Goal: Book appointment/travel/reservation

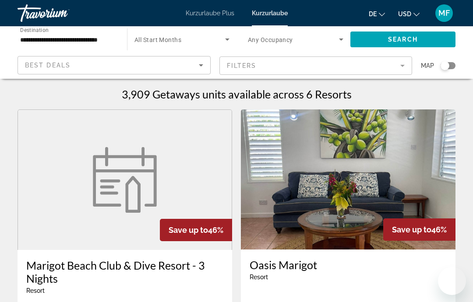
click at [106, 36] on input "**********" at bounding box center [68, 40] width 96 height 11
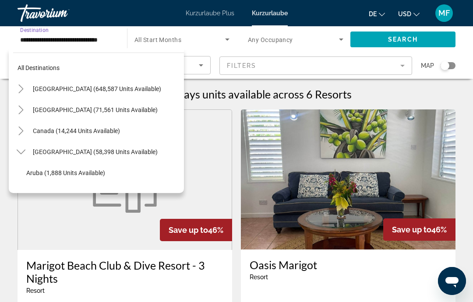
scroll to position [242, 0]
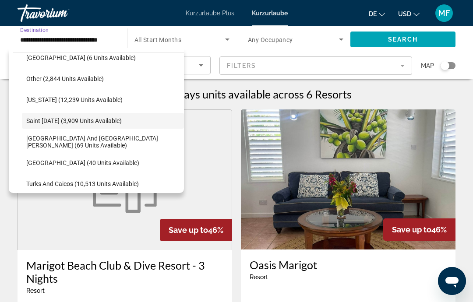
click at [97, 142] on span "Sint Maarten and Saint Martin (69 units available)" at bounding box center [102, 142] width 153 height 14
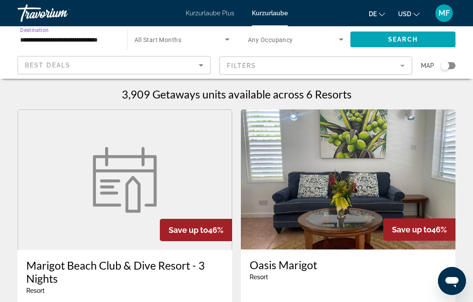
type input "**********"
click at [406, 39] on span "Search" at bounding box center [403, 39] width 30 height 7
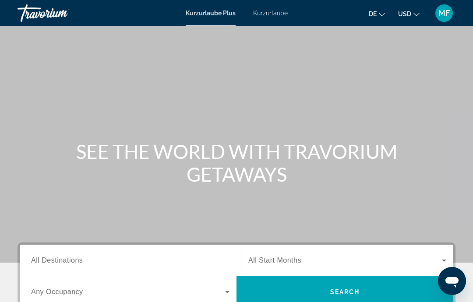
click at [90, 262] on input "Destination All Destinations" at bounding box center [130, 261] width 199 height 11
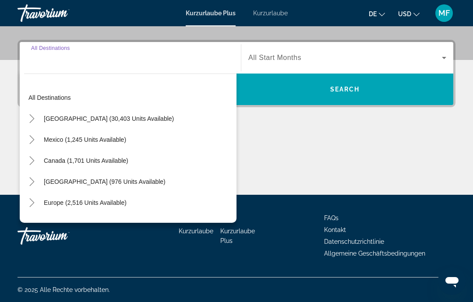
click at [112, 209] on span "Such-Widget" at bounding box center [85, 202] width 92 height 21
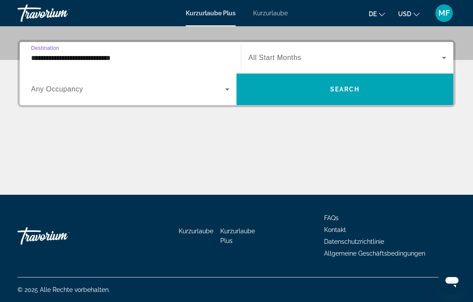
click at [176, 56] on input "**********" at bounding box center [130, 58] width 199 height 11
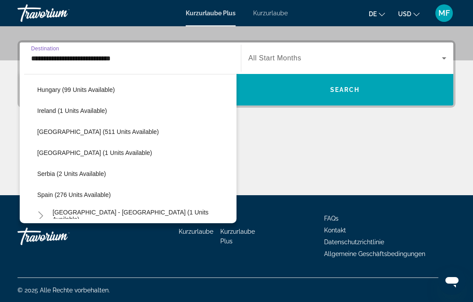
scroll to position [304, 0]
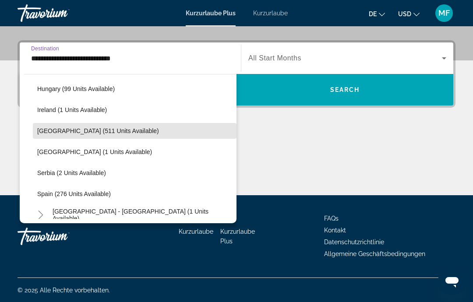
click at [106, 132] on span "[GEOGRAPHIC_DATA] (511 units available)" at bounding box center [98, 131] width 122 height 7
type input "**********"
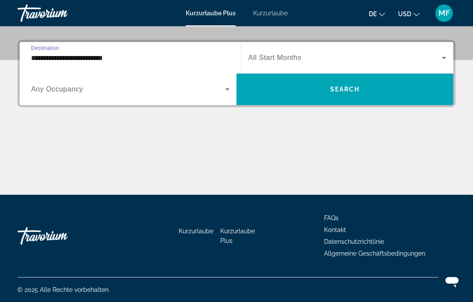
click at [349, 83] on span "Such-Widget" at bounding box center [345, 89] width 217 height 21
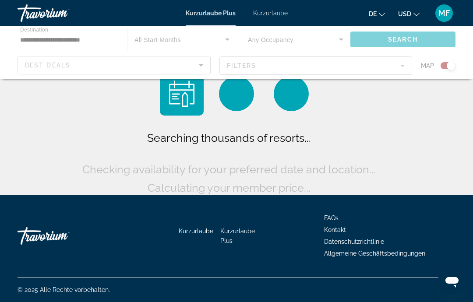
scroll to position [35, 0]
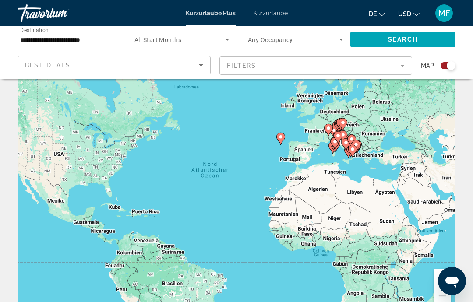
click at [451, 70] on div "Search widget" at bounding box center [451, 65] width 9 height 9
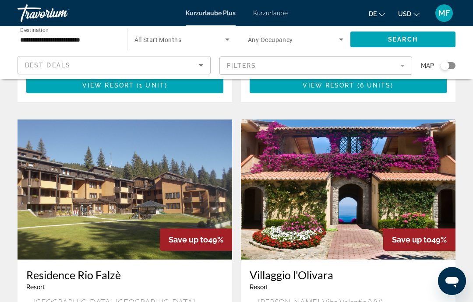
scroll to position [598, 0]
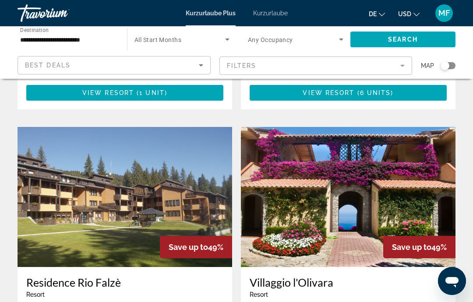
click at [266, 15] on font "Kurzurlaube" at bounding box center [270, 13] width 35 height 7
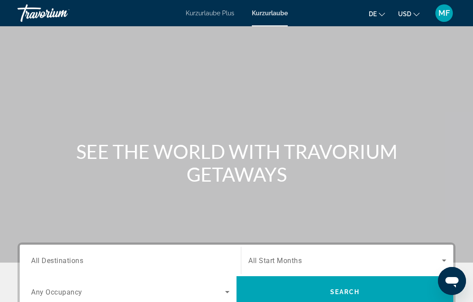
click at [218, 13] on font "Kurzurlaube Plus" at bounding box center [210, 13] width 49 height 7
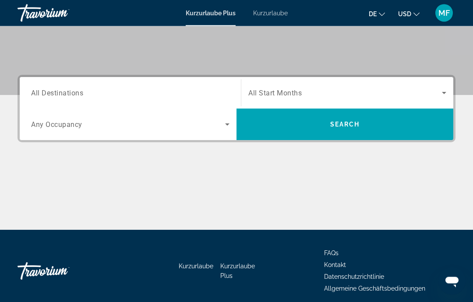
scroll to position [168, 0]
click at [178, 85] on div "Search widget" at bounding box center [130, 93] width 199 height 25
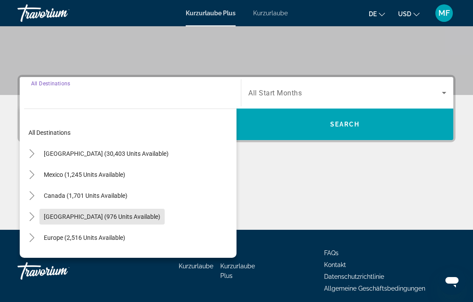
click at [160, 216] on span "[GEOGRAPHIC_DATA] (976 units available)" at bounding box center [102, 216] width 117 height 7
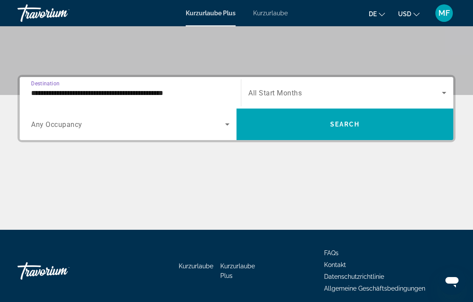
click at [183, 97] on input "**********" at bounding box center [130, 93] width 199 height 11
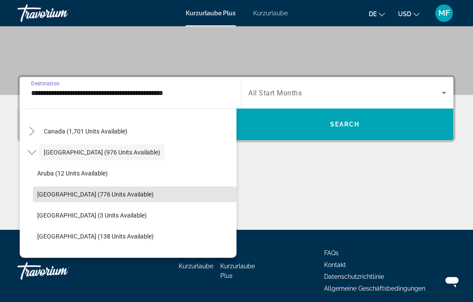
scroll to position [65, 0]
click at [170, 196] on span "Search widget" at bounding box center [135, 193] width 204 height 21
type input "**********"
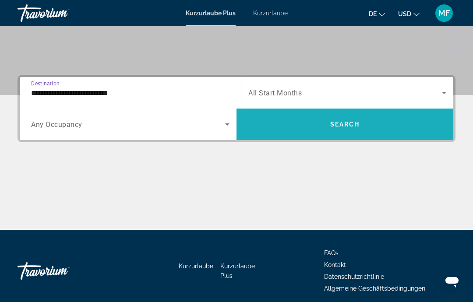
click at [357, 124] on span "Search" at bounding box center [345, 124] width 30 height 7
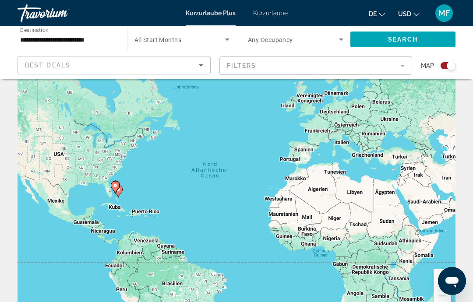
click at [447, 69] on div "Search widget" at bounding box center [448, 65] width 15 height 7
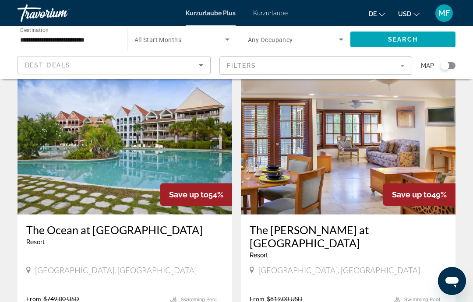
click at [287, 61] on mat-form-field "Filters" at bounding box center [316, 66] width 193 height 18
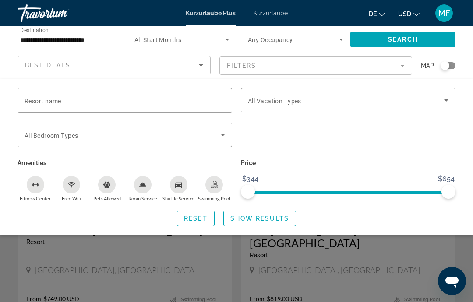
click at [221, 134] on icon "Search widget" at bounding box center [223, 135] width 11 height 11
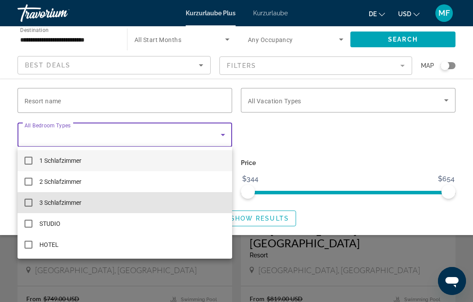
click at [167, 204] on mat-option "3 Schlafzimmer" at bounding box center [125, 202] width 215 height 21
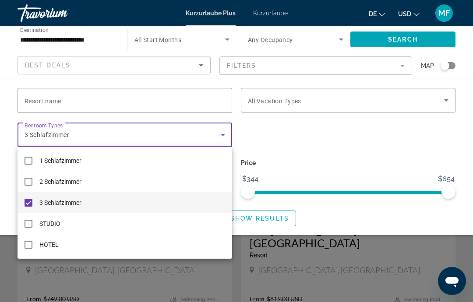
click at [274, 213] on div at bounding box center [236, 151] width 473 height 302
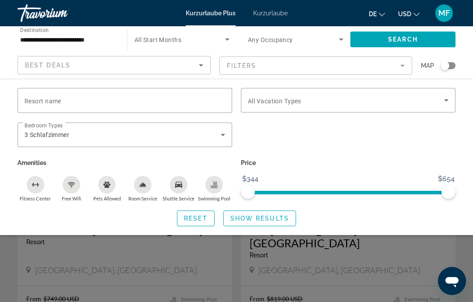
click at [278, 221] on span "Show Results" at bounding box center [260, 218] width 59 height 7
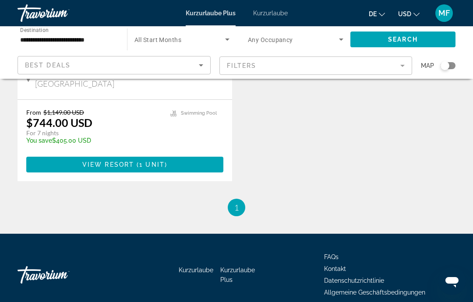
scroll to position [218, 0]
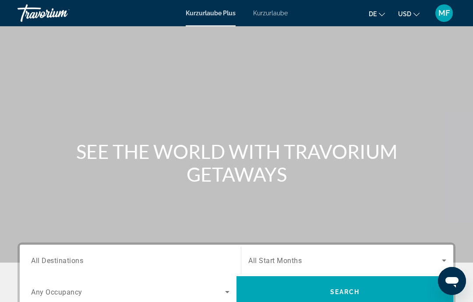
click at [189, 252] on div "Search widget" at bounding box center [130, 261] width 199 height 25
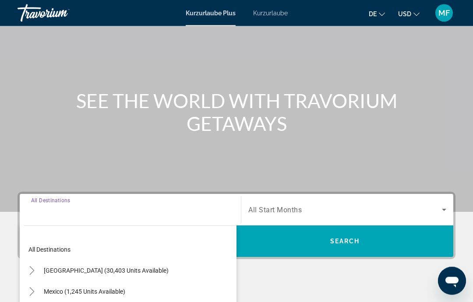
scroll to position [203, 0]
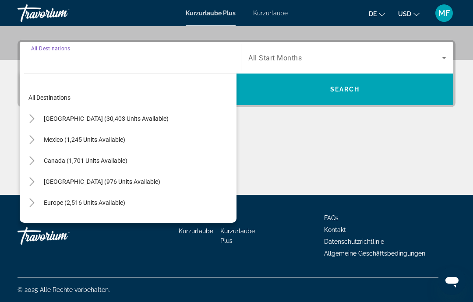
click at [121, 179] on span "[GEOGRAPHIC_DATA] (976 units available)" at bounding box center [102, 181] width 117 height 7
type input "**********"
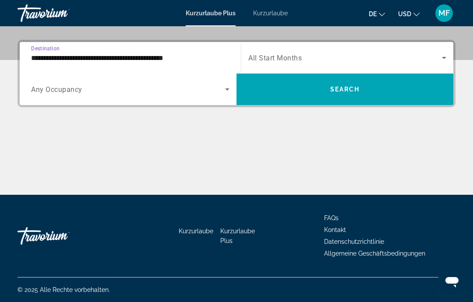
click at [172, 62] on input "**********" at bounding box center [130, 58] width 199 height 11
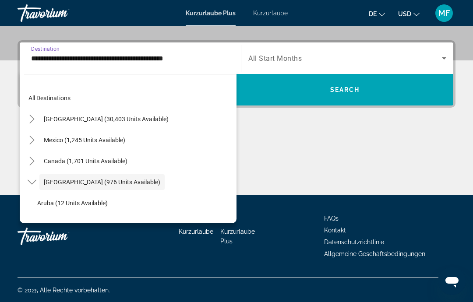
scroll to position [31, 0]
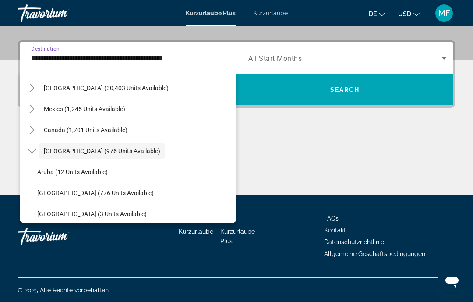
click at [341, 88] on span "Search" at bounding box center [345, 89] width 30 height 7
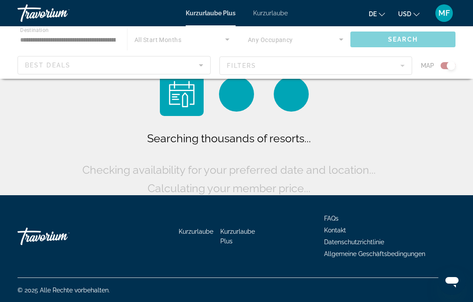
scroll to position [35, 0]
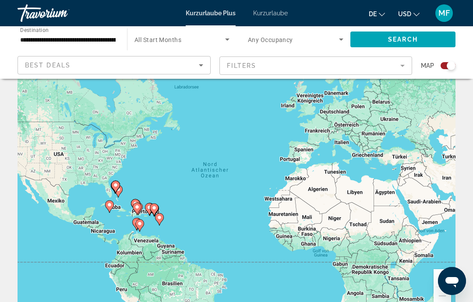
click at [240, 74] on mat-form-field "Filters" at bounding box center [316, 66] width 193 height 18
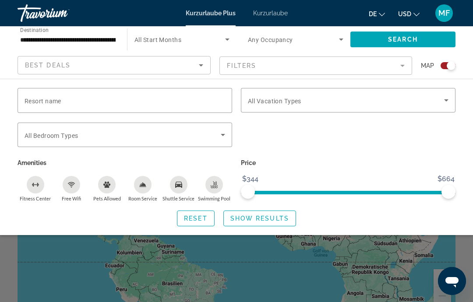
click at [222, 138] on icon "Search widget" at bounding box center [223, 135] width 11 height 11
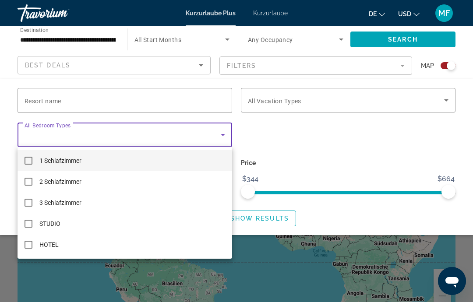
click at [163, 209] on mat-option "3 Schlafzimmer" at bounding box center [125, 202] width 215 height 21
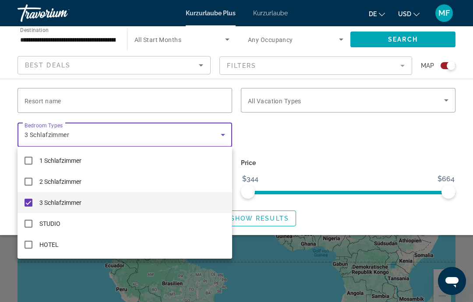
click at [288, 149] on div at bounding box center [236, 151] width 473 height 302
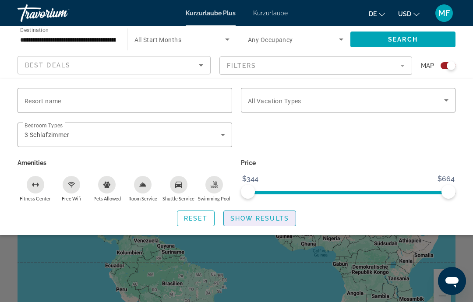
click at [277, 217] on span "Show Results" at bounding box center [260, 218] width 59 height 7
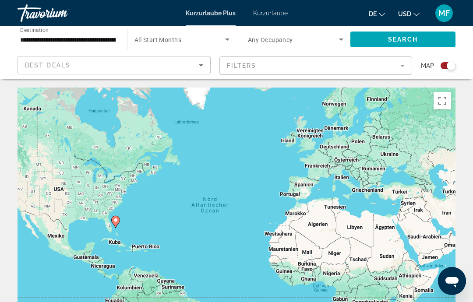
click at [450, 100] on button "Vollbildansicht ein/aus" at bounding box center [443, 101] width 18 height 18
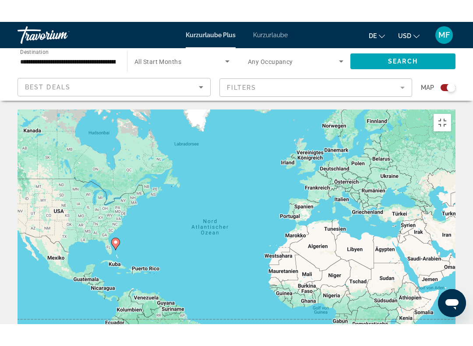
scroll to position [9, 0]
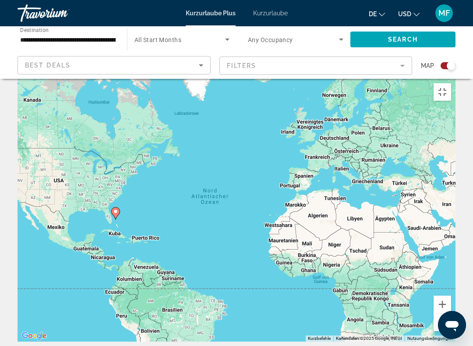
click at [451, 83] on button "Vollbildansicht ein/aus" at bounding box center [443, 92] width 18 height 18
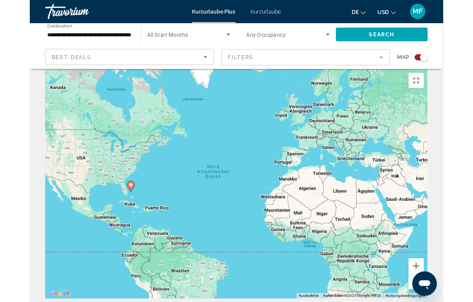
scroll to position [35, 0]
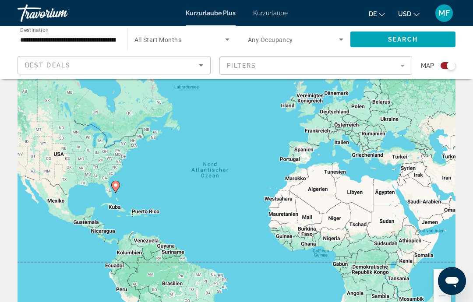
click at [444, 68] on div "Search widget" at bounding box center [448, 65] width 15 height 7
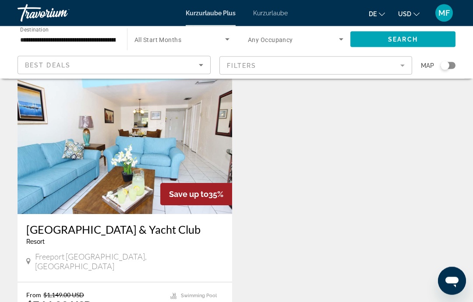
scroll to position [0, 0]
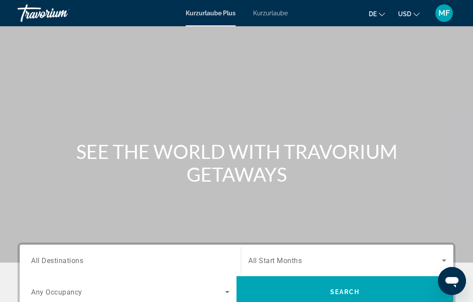
click at [152, 260] on input "Destination All Destinations" at bounding box center [130, 261] width 199 height 11
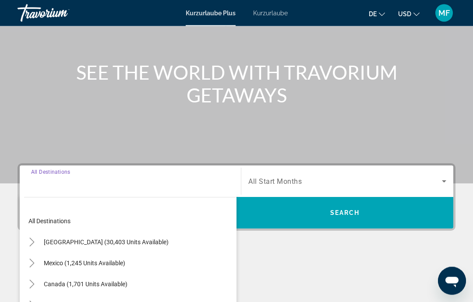
scroll to position [203, 0]
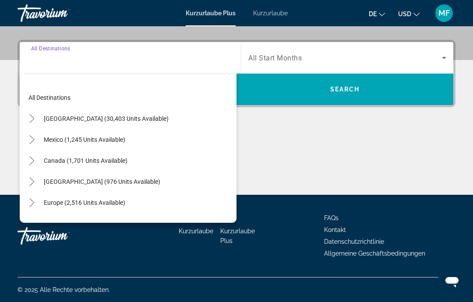
click at [126, 178] on span "[GEOGRAPHIC_DATA] (976 units available)" at bounding box center [102, 181] width 117 height 7
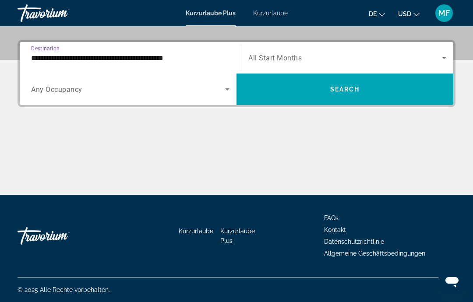
click at [148, 58] on input "**********" at bounding box center [130, 58] width 199 height 11
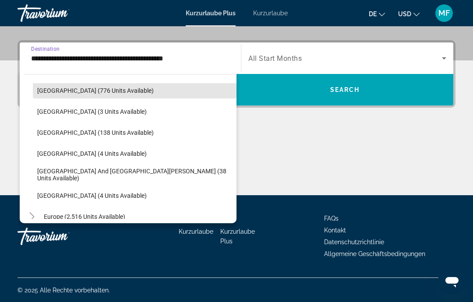
scroll to position [134, 0]
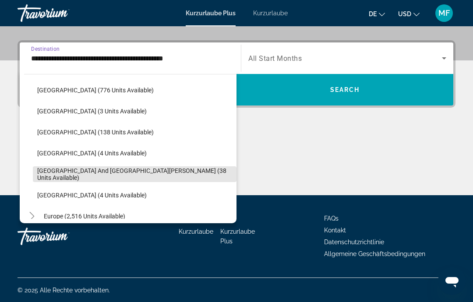
click at [150, 175] on span "[GEOGRAPHIC_DATA] and [GEOGRAPHIC_DATA][PERSON_NAME] (38 units available)" at bounding box center [134, 174] width 195 height 14
type input "**********"
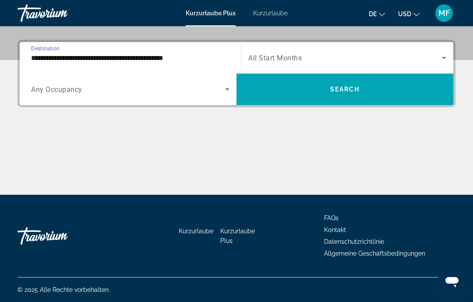
click at [346, 90] on span "Search" at bounding box center [345, 89] width 30 height 7
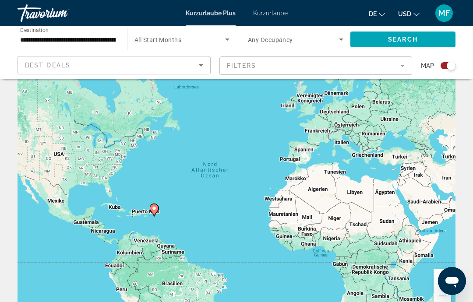
click at [444, 68] on div "Search widget" at bounding box center [448, 65] width 15 height 7
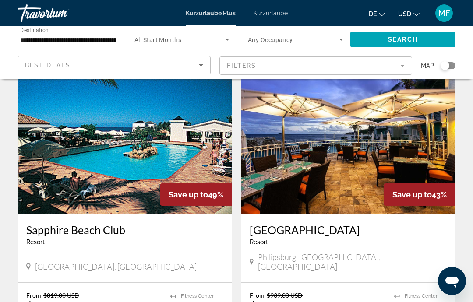
click at [397, 75] on mat-form-field "Filters" at bounding box center [316, 66] width 193 height 18
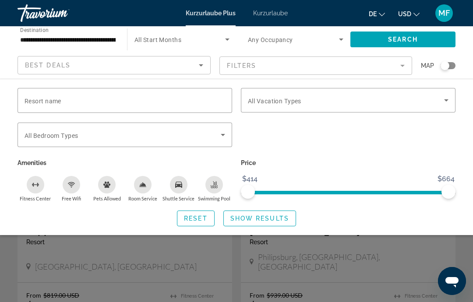
click at [441, 103] on span "Search widget" at bounding box center [346, 100] width 196 height 11
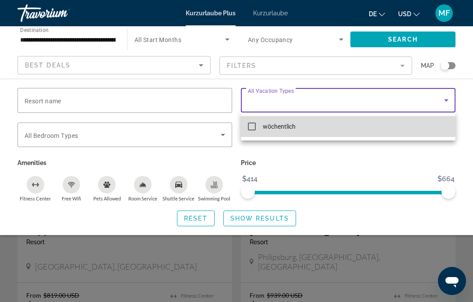
click at [260, 130] on mat-option "wöchentlich" at bounding box center [348, 126] width 215 height 21
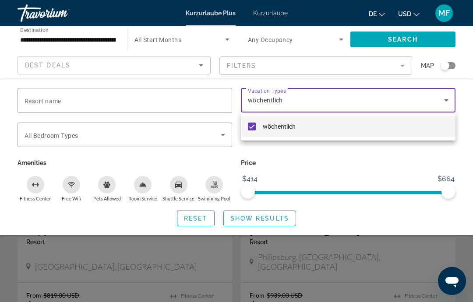
click at [284, 218] on div at bounding box center [236, 151] width 473 height 302
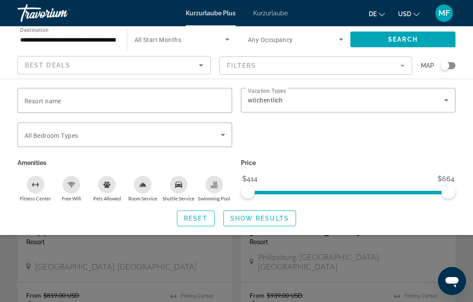
click at [274, 217] on span "Show Results" at bounding box center [260, 218] width 59 height 7
